Goal: Find specific page/section: Find specific page/section

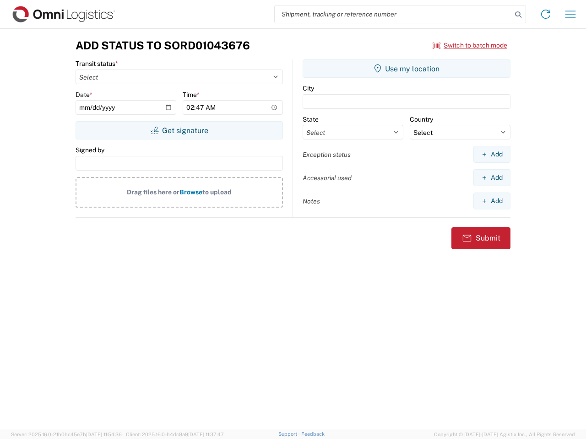
click at [393, 14] on input "search" at bounding box center [393, 13] width 237 height 17
click at [518, 15] on icon at bounding box center [518, 14] width 13 height 13
click at [545, 14] on icon at bounding box center [545, 14] width 15 height 15
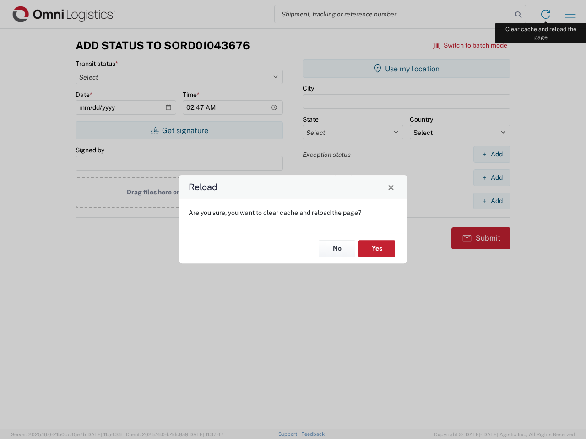
click at [570, 14] on div "Reload Are you sure, you want to clear cache and reload the page? No Yes" at bounding box center [293, 219] width 586 height 439
click at [470, 45] on div "Reload Are you sure, you want to clear cache and reload the page? No Yes" at bounding box center [293, 219] width 586 height 439
click at [179, 130] on div "Reload Are you sure, you want to clear cache and reload the page? No Yes" at bounding box center [293, 219] width 586 height 439
click at [406, 69] on div "Reload Are you sure, you want to clear cache and reload the page? No Yes" at bounding box center [293, 219] width 586 height 439
click at [491, 154] on div "Reload Are you sure, you want to clear cache and reload the page? No Yes" at bounding box center [293, 219] width 586 height 439
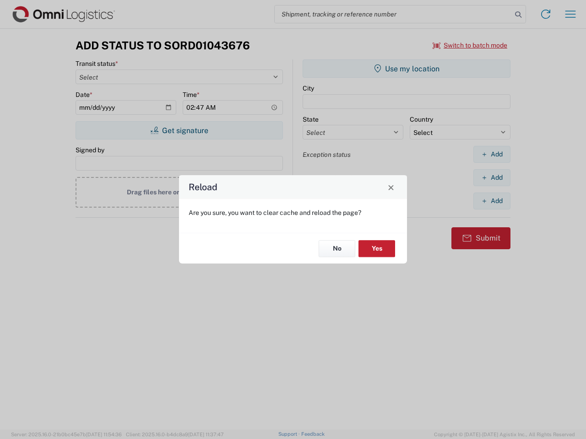
click at [491, 178] on div "Reload Are you sure, you want to clear cache and reload the page? No Yes" at bounding box center [293, 219] width 586 height 439
click at [491, 201] on div "Reload Are you sure, you want to clear cache and reload the page? No Yes" at bounding box center [293, 219] width 586 height 439
